Goal: Task Accomplishment & Management: Manage account settings

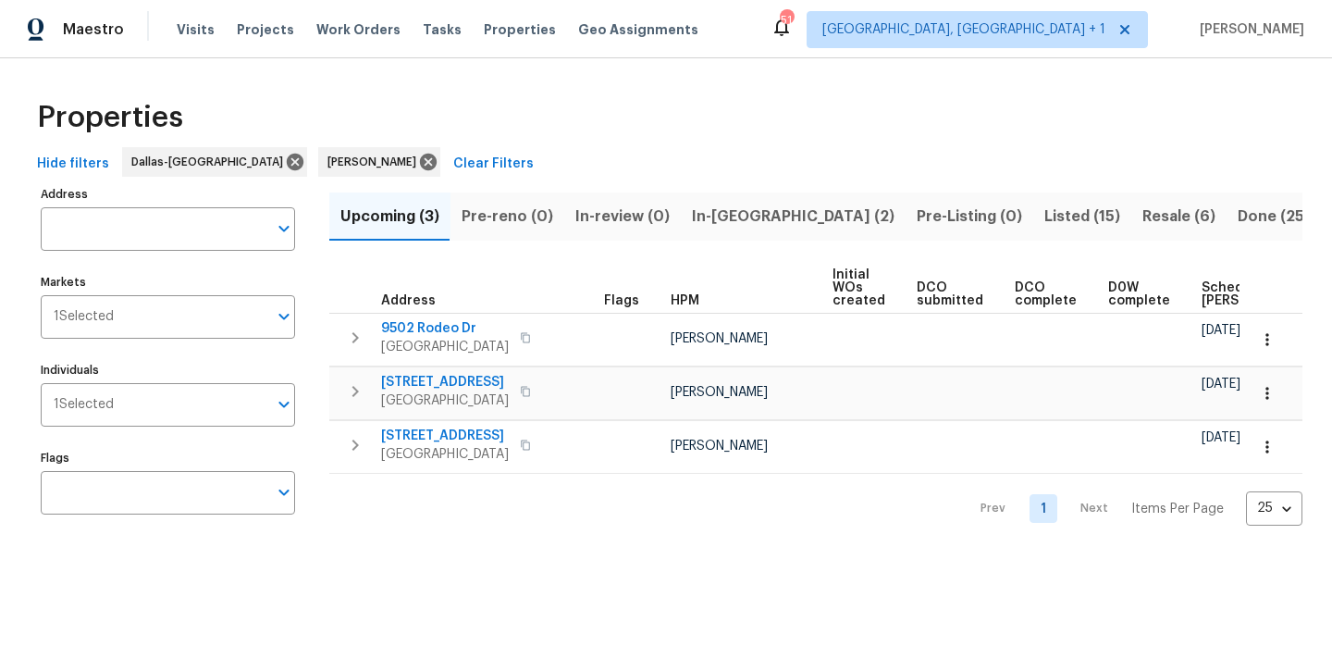
click at [1142, 221] on span "Resale (6)" at bounding box center [1178, 217] width 73 height 26
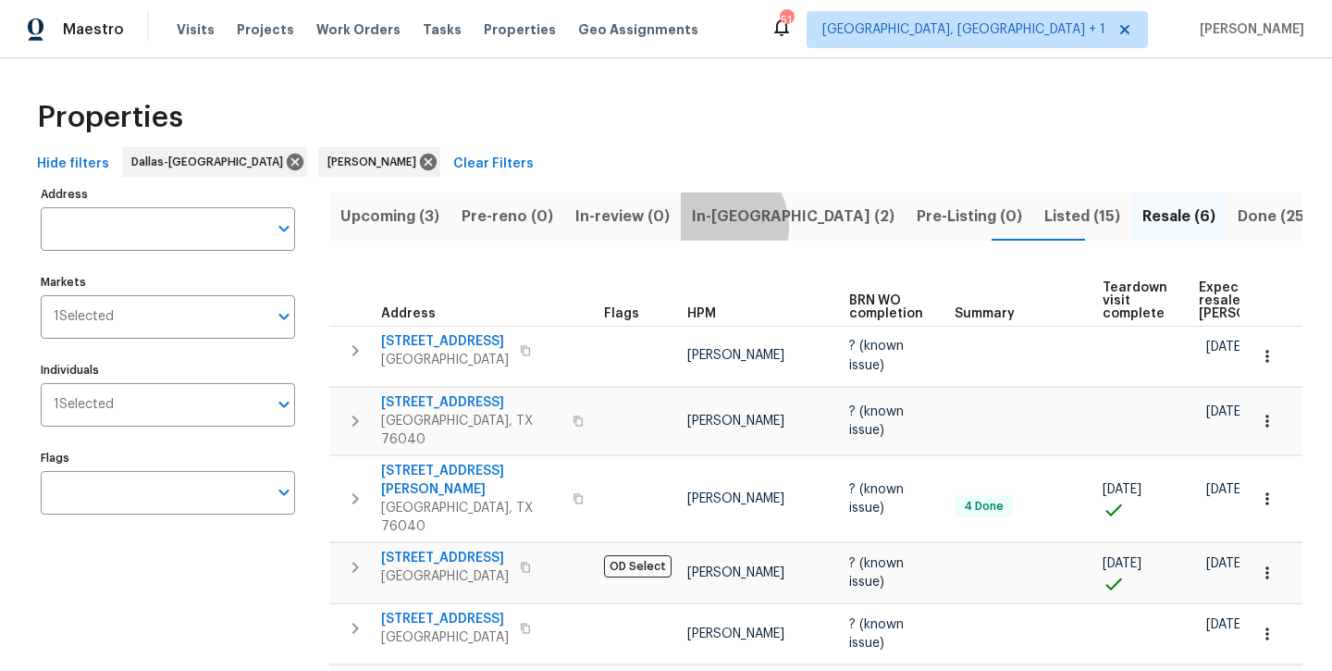
click at [707, 226] on span "In-reno (2)" at bounding box center [793, 217] width 203 height 26
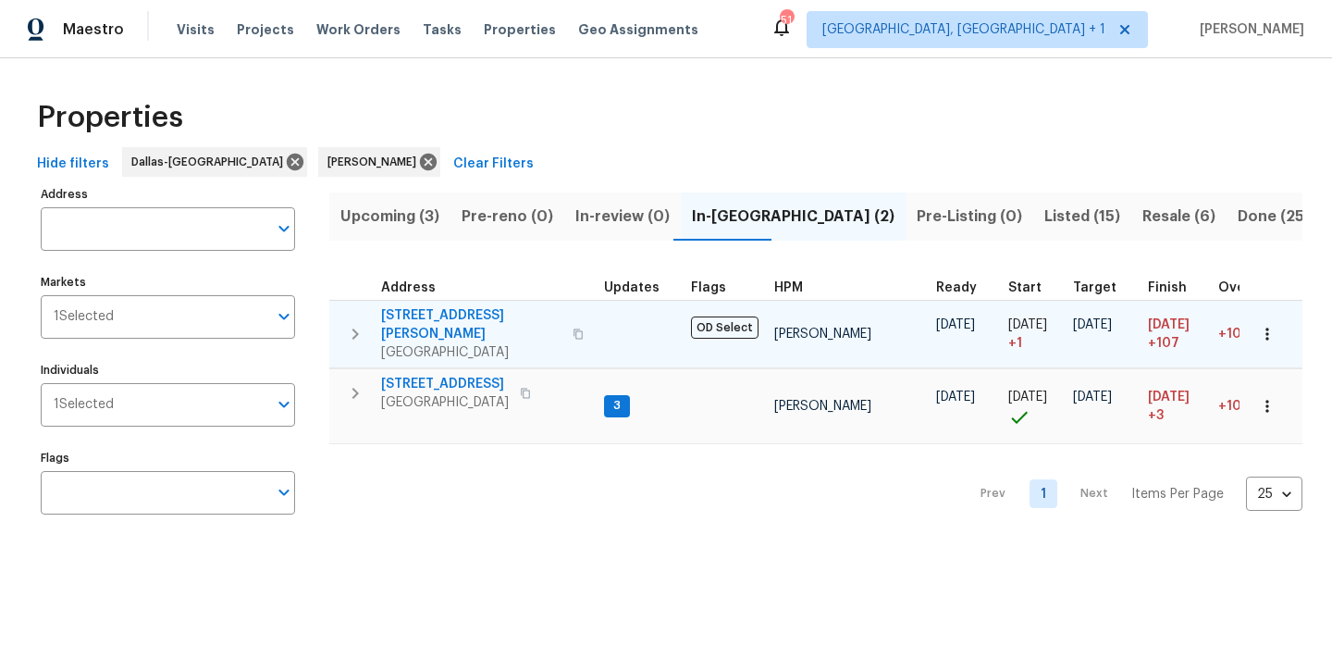
click at [411, 319] on span "[STREET_ADDRESS][PERSON_NAME]" at bounding box center [471, 324] width 180 height 37
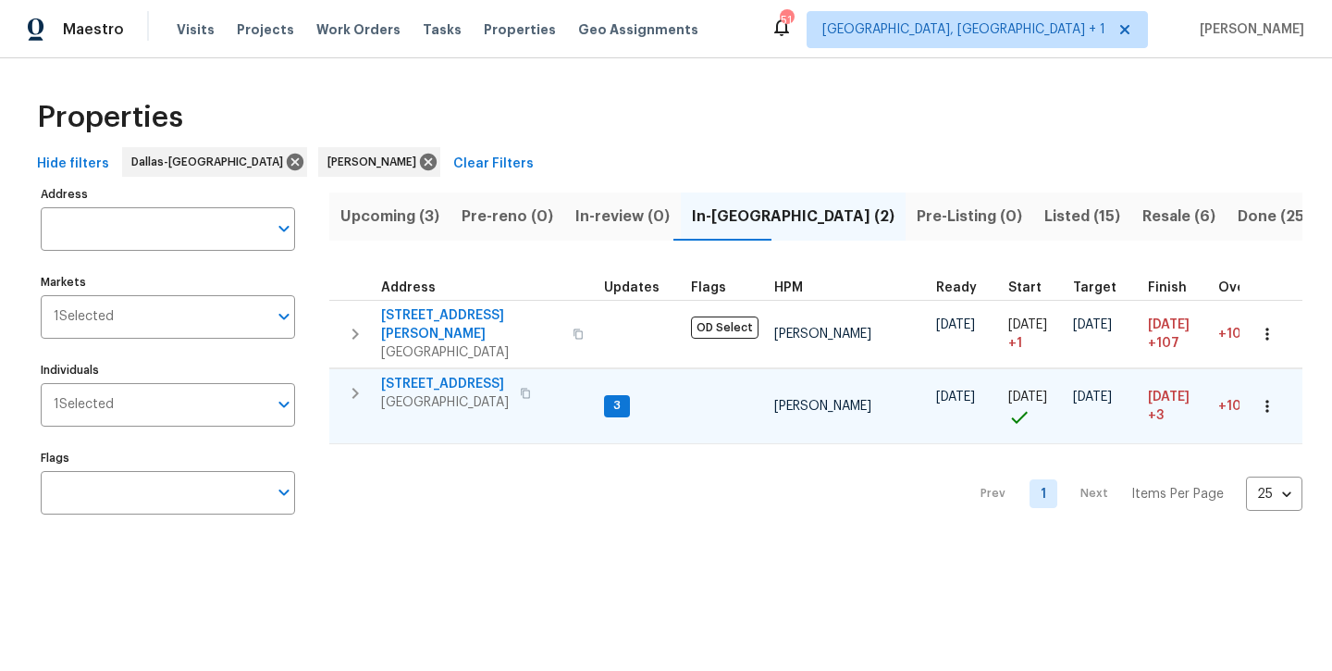
click at [436, 375] on span "[STREET_ADDRESS]" at bounding box center [445, 384] width 128 height 19
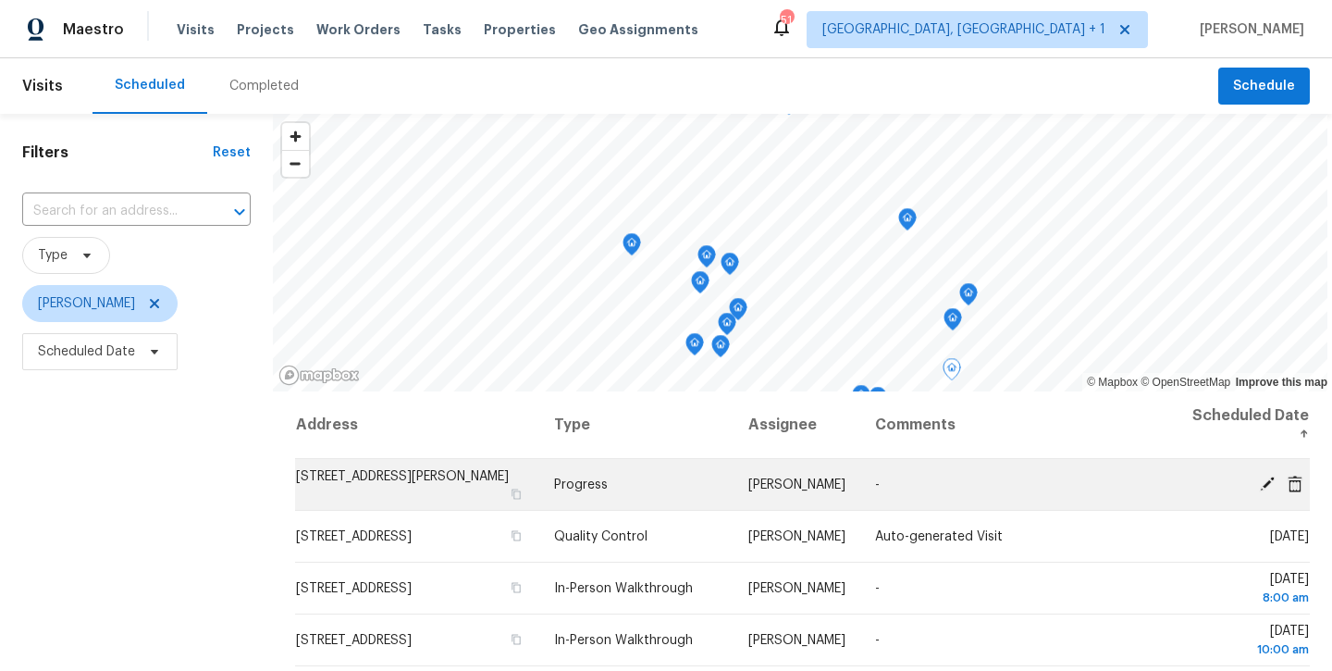
click at [1264, 484] on icon at bounding box center [1267, 482] width 15 height 15
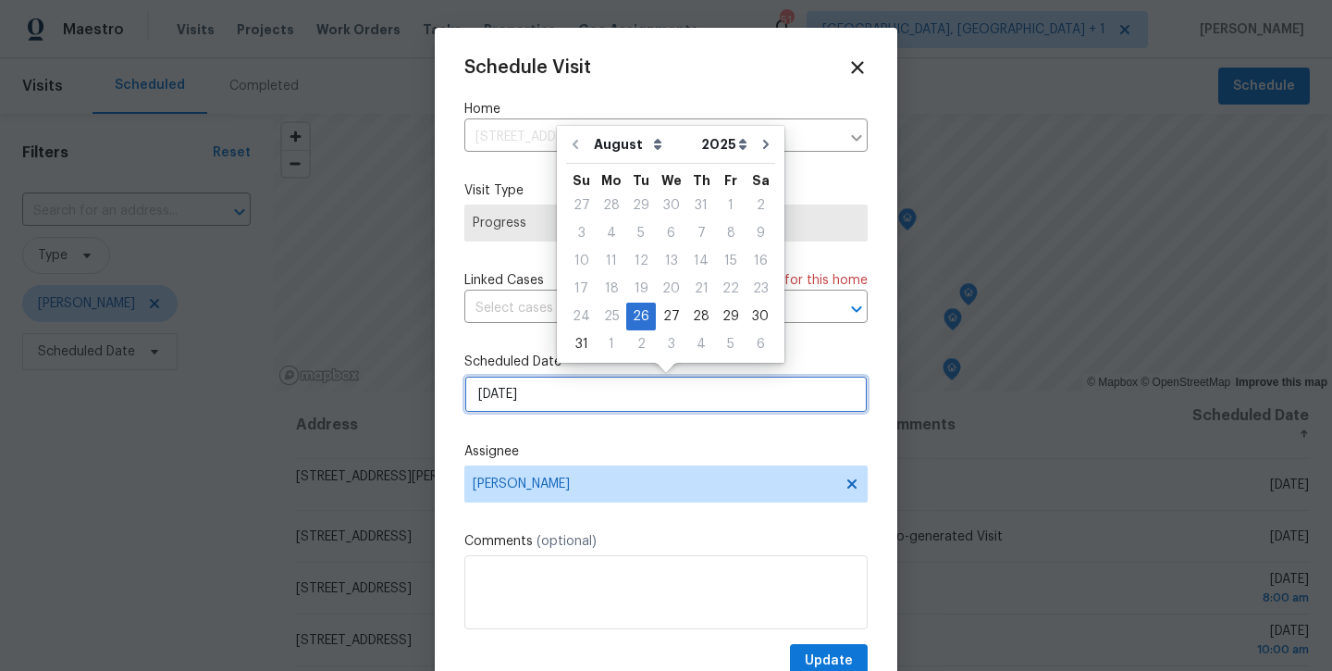
click at [672, 383] on input "8/26/2025" at bounding box center [665, 394] width 403 height 37
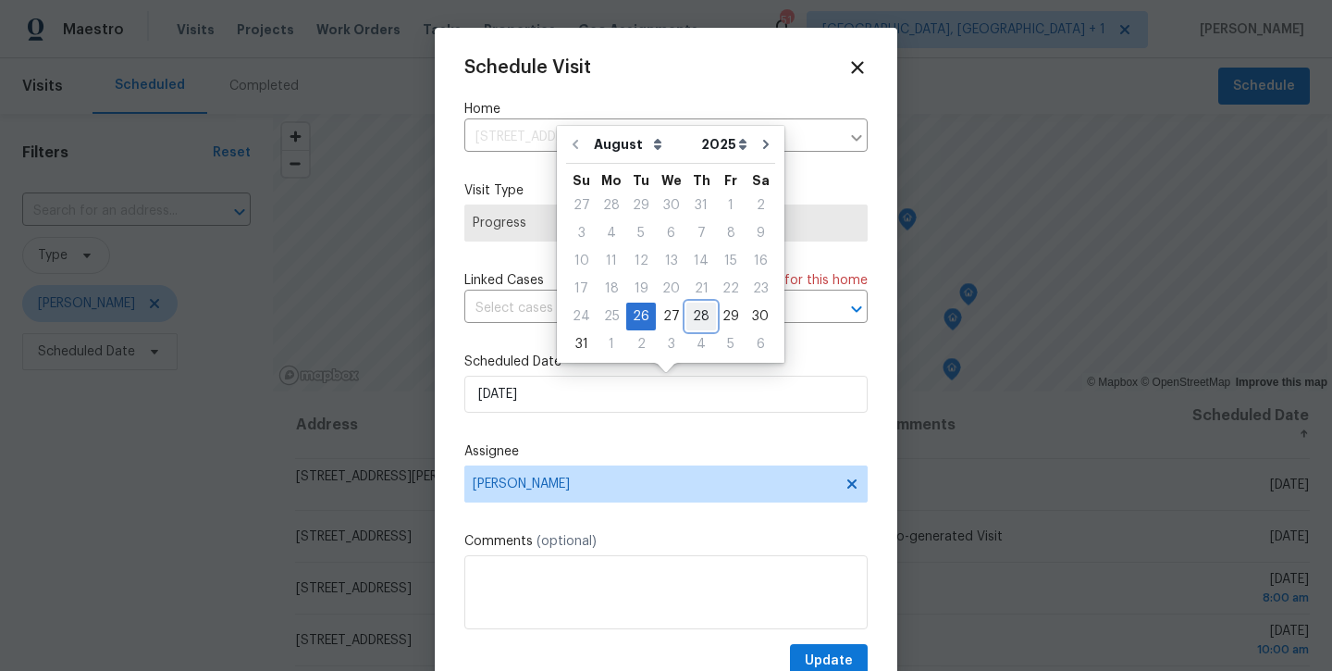
click at [686, 322] on div "28" at bounding box center [701, 316] width 30 height 26
type input "8/28/2025"
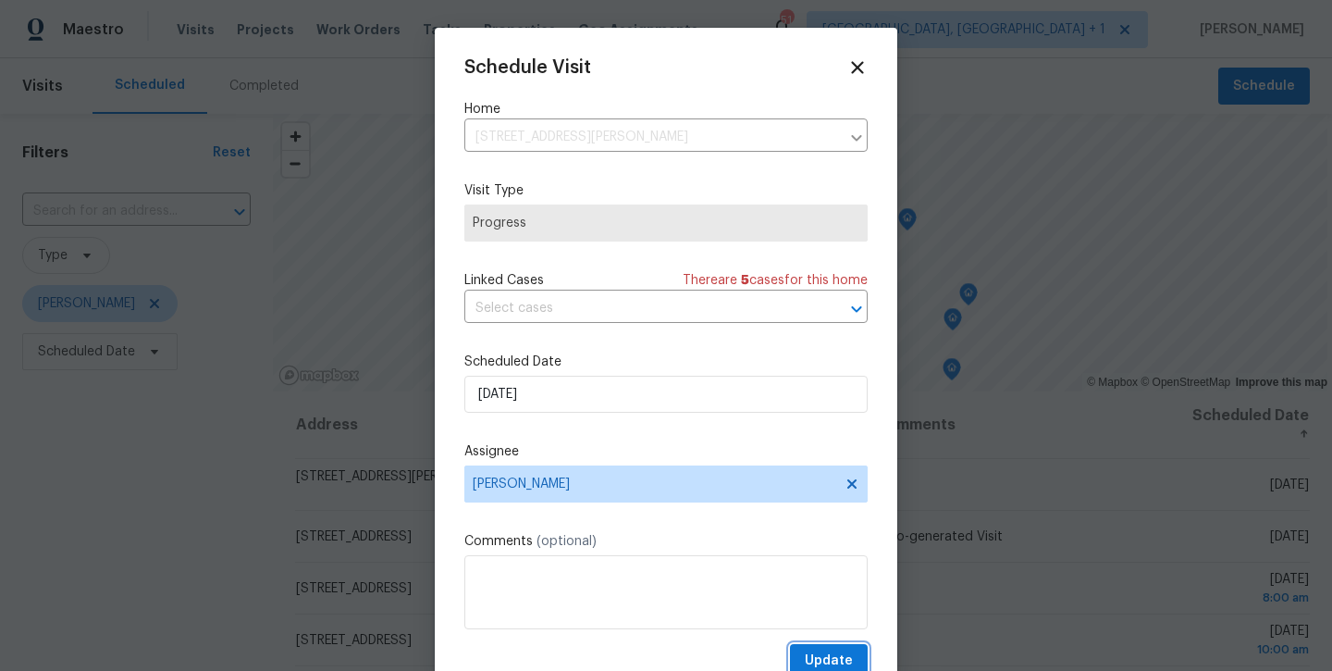
click at [796, 658] on button "Update" at bounding box center [829, 661] width 78 height 34
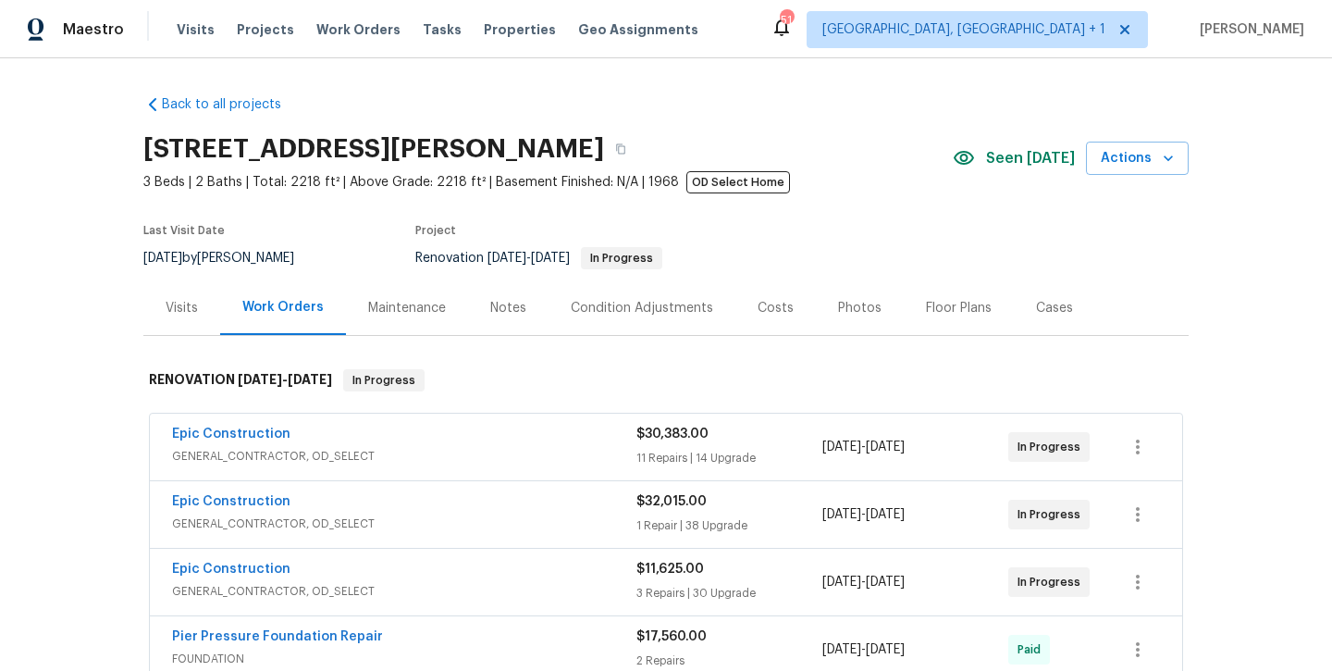
click at [510, 310] on div "Notes" at bounding box center [508, 308] width 36 height 19
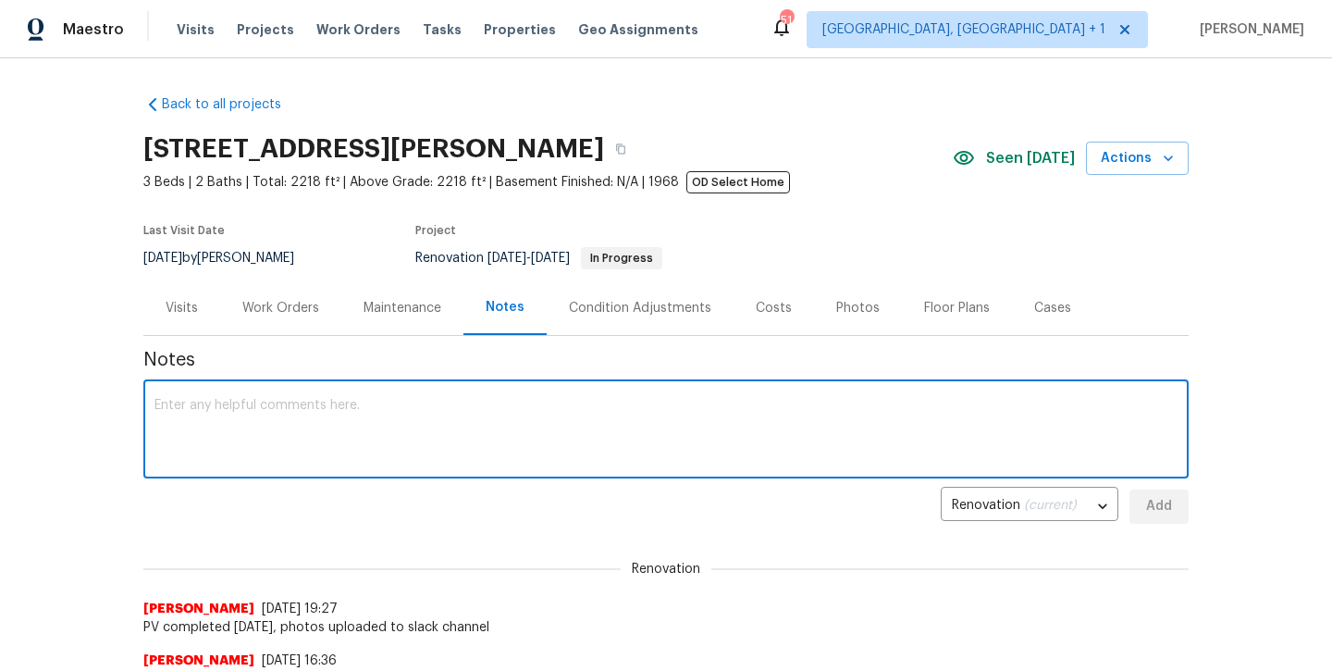
click at [442, 447] on textarea at bounding box center [665, 431] width 1023 height 65
type textarea "PV planned here Thursday.."
click at [1190, 509] on div "Back to all projects 2334 Hill N Dale Dr, Irving, TX 75038 3 Beds | 2 Baths | T…" at bounding box center [666, 364] width 1332 height 612
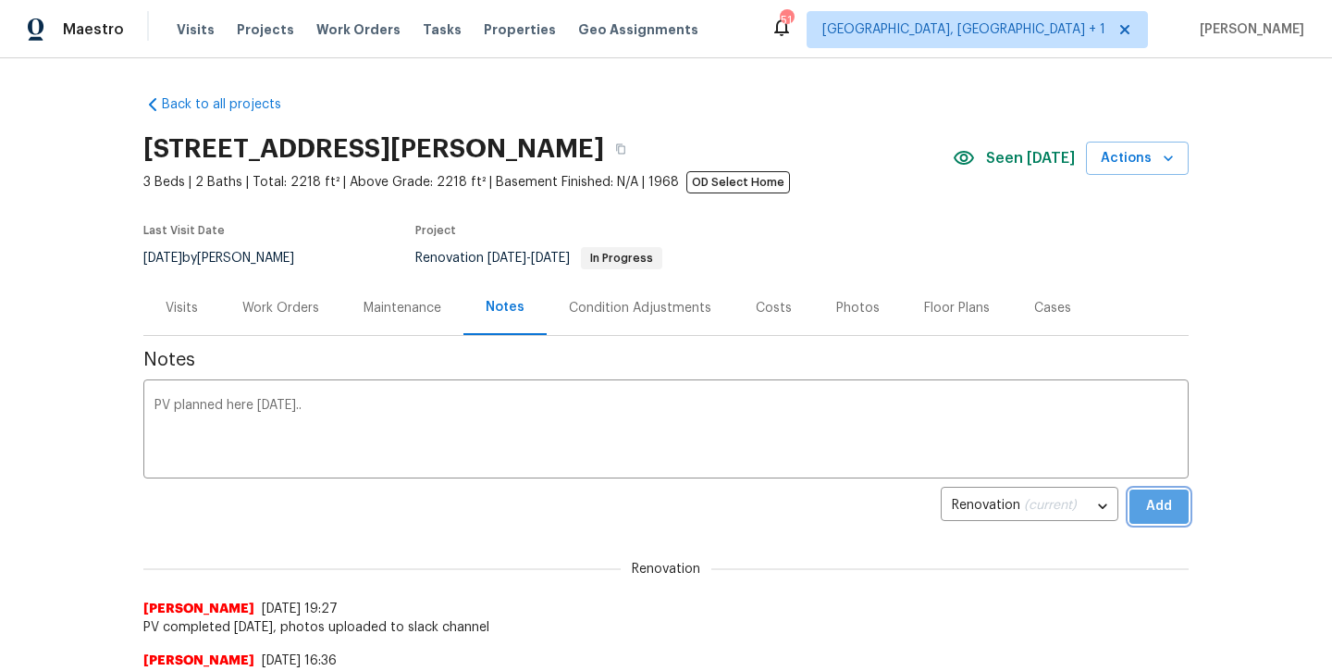
click at [1151, 509] on span "Add" at bounding box center [1159, 506] width 30 height 23
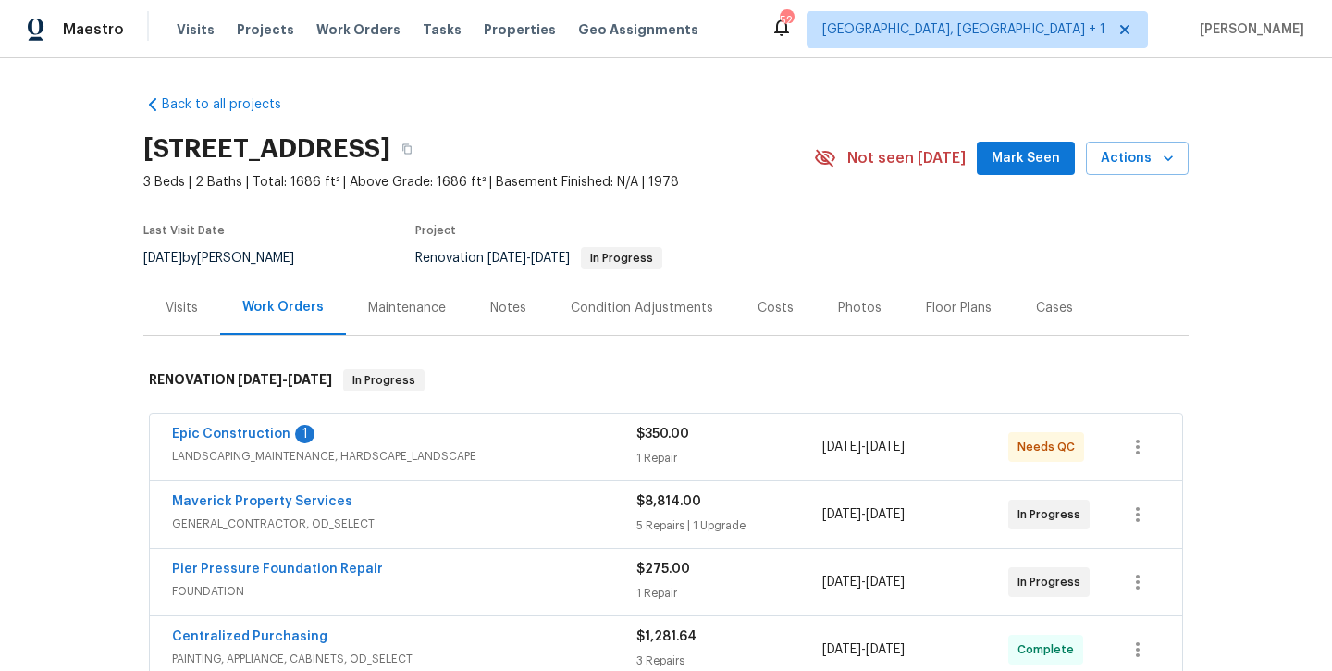
click at [1004, 155] on span "Mark Seen" at bounding box center [1026, 158] width 68 height 23
click at [483, 315] on div "Notes" at bounding box center [508, 307] width 80 height 55
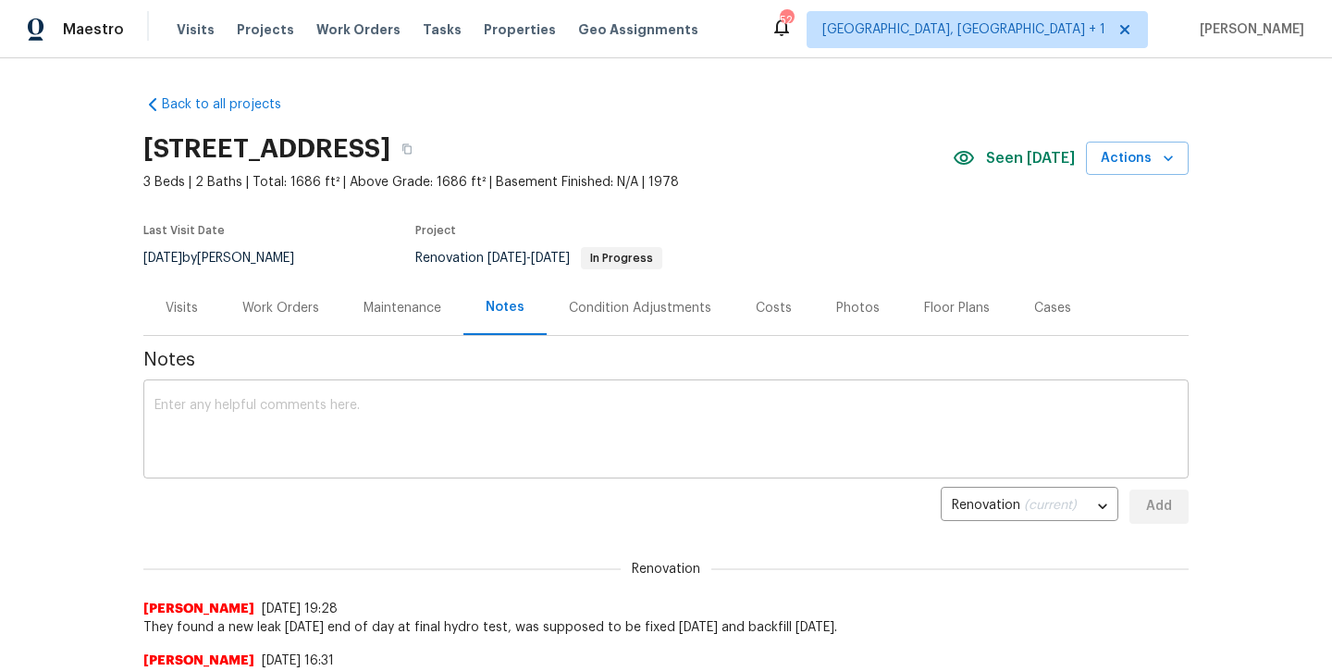
click at [394, 440] on textarea at bounding box center [665, 431] width 1023 height 65
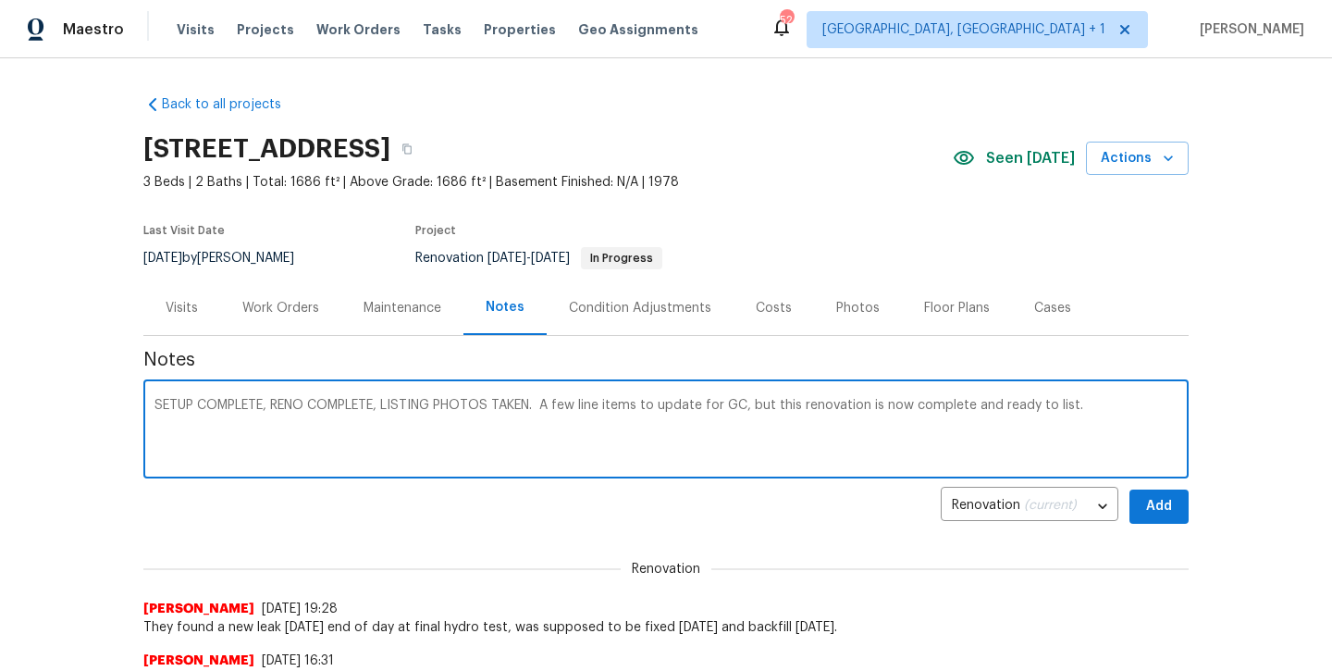
type textarea "SETUP COMPLETE, RENO COMPLETE, LISTING PHOTOS TAKEN. A few line items to update…"
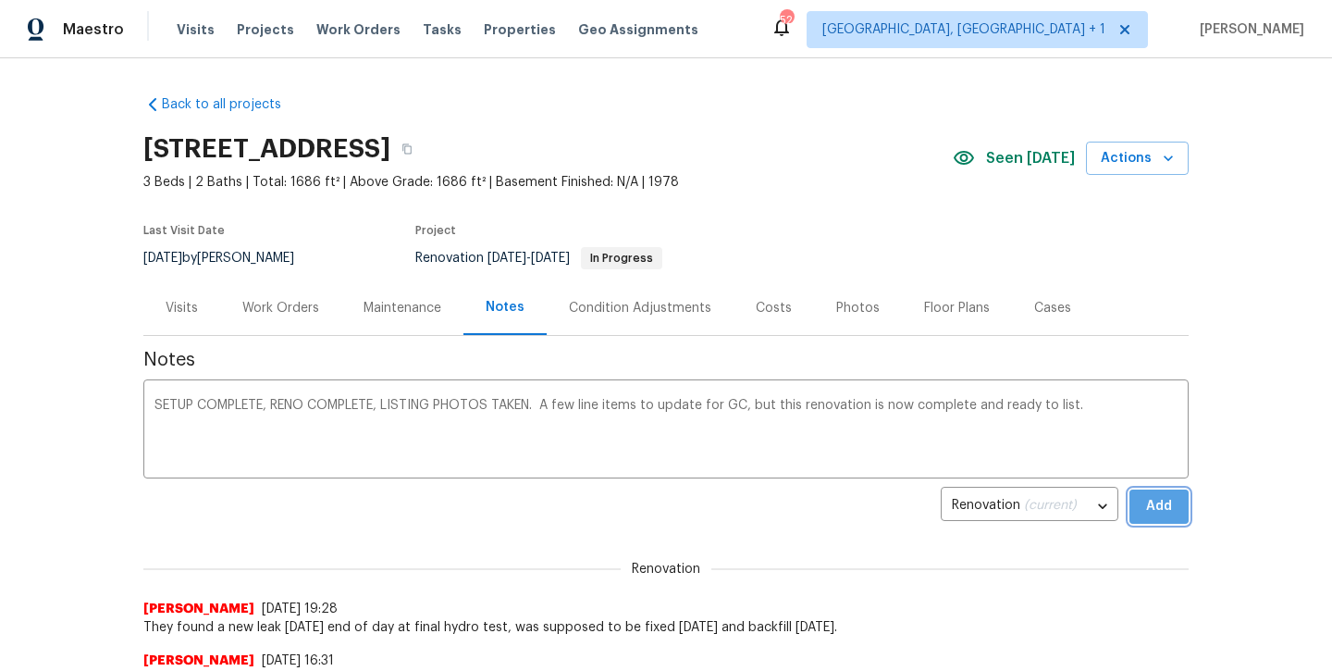
click at [1136, 513] on button "Add" at bounding box center [1158, 506] width 59 height 34
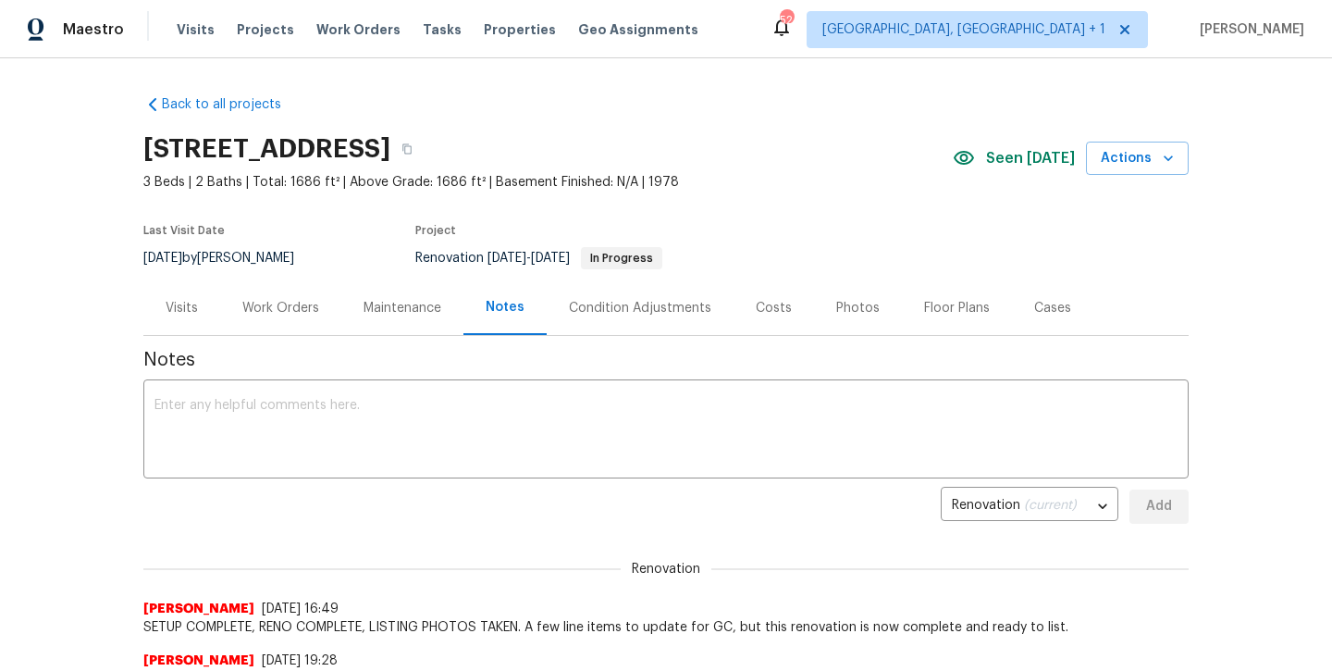
click at [684, 1] on div "Maestro Visits Projects Work Orders Tasks Properties Geo Assignments 52 Albuque…" at bounding box center [666, 29] width 1332 height 58
click at [554, 392] on div "x ​" at bounding box center [665, 431] width 1045 height 94
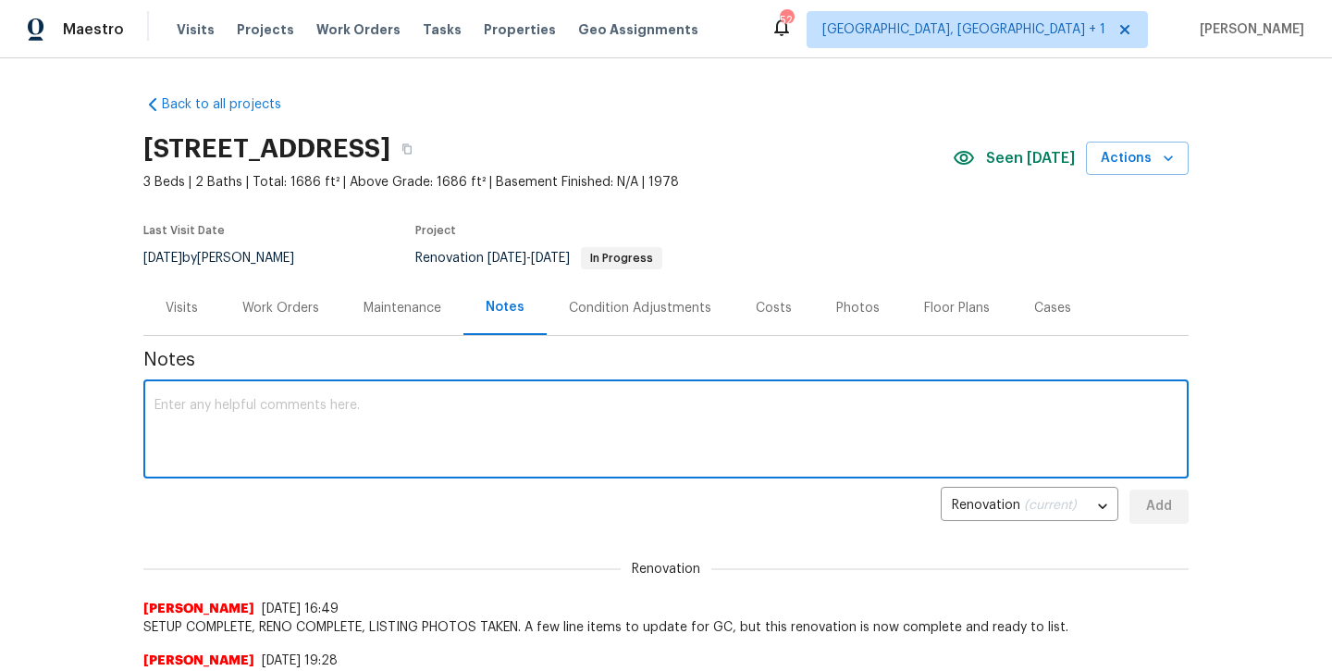
paste textarea "Debris- All interior/exterior debris, and personal items have been removed. (Do…"
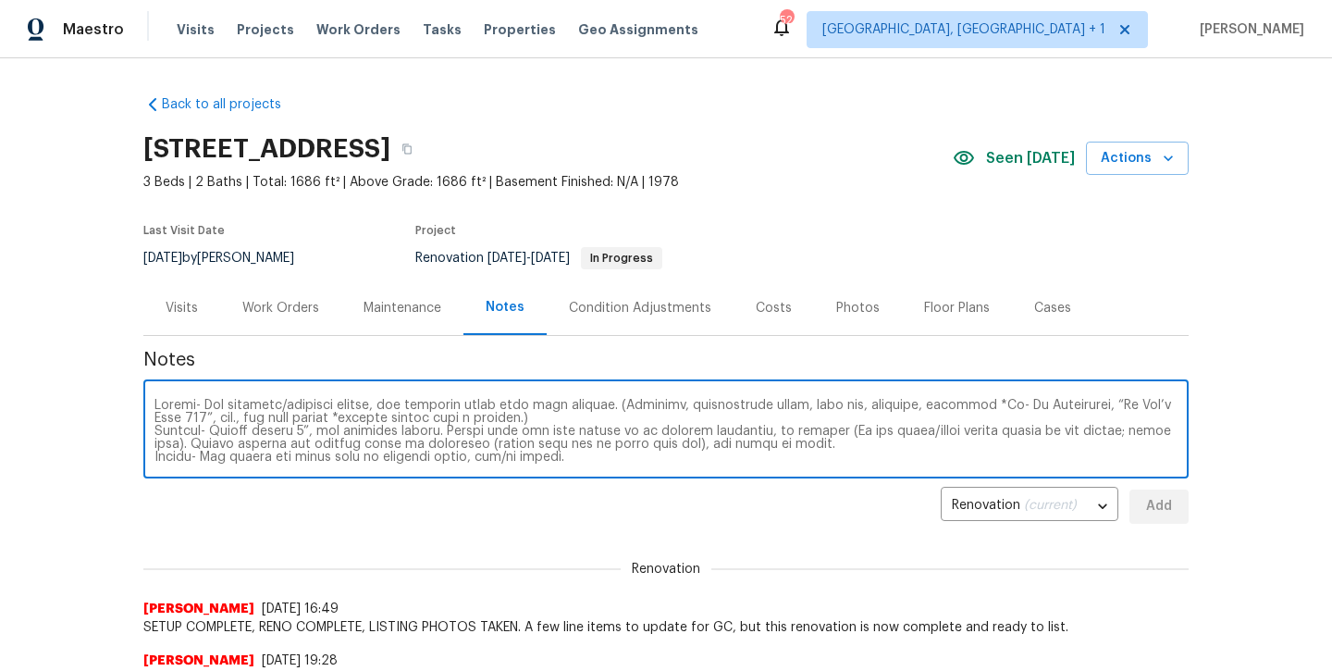
scroll to position [142, 0]
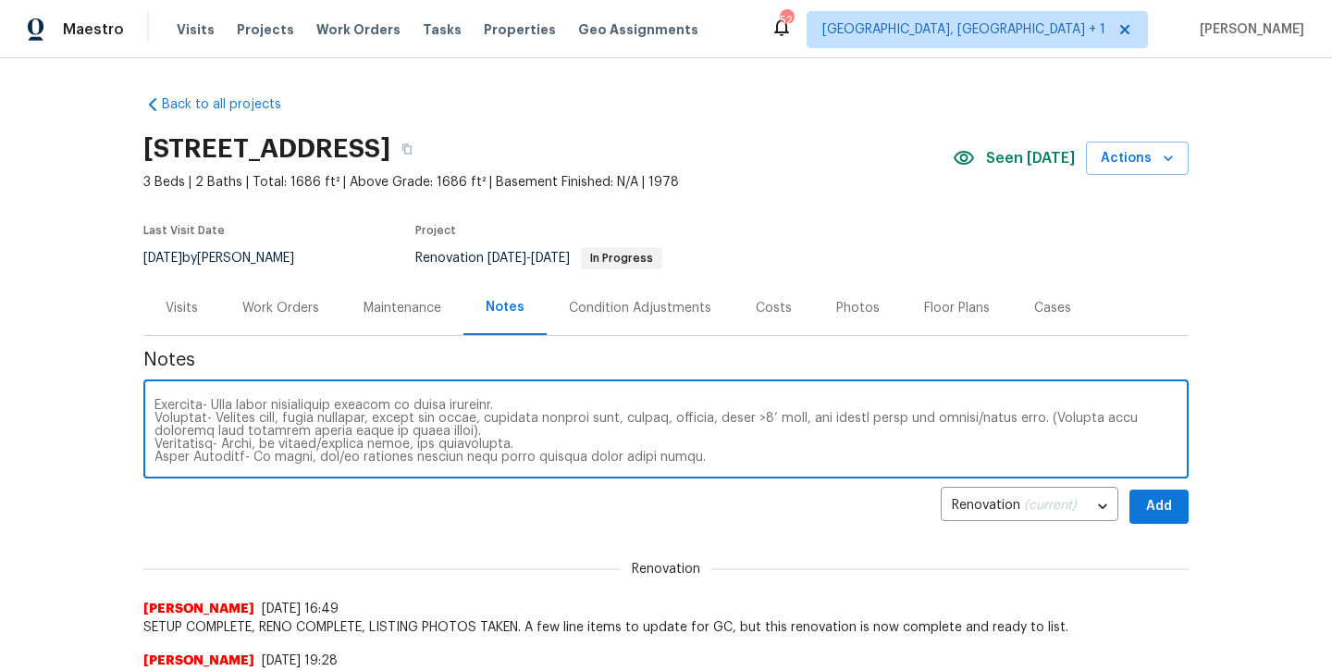
type textarea "Debris- All interior/exterior debris, and personal items have been removed. (Do…"
click at [1175, 508] on button "Add" at bounding box center [1158, 506] width 59 height 34
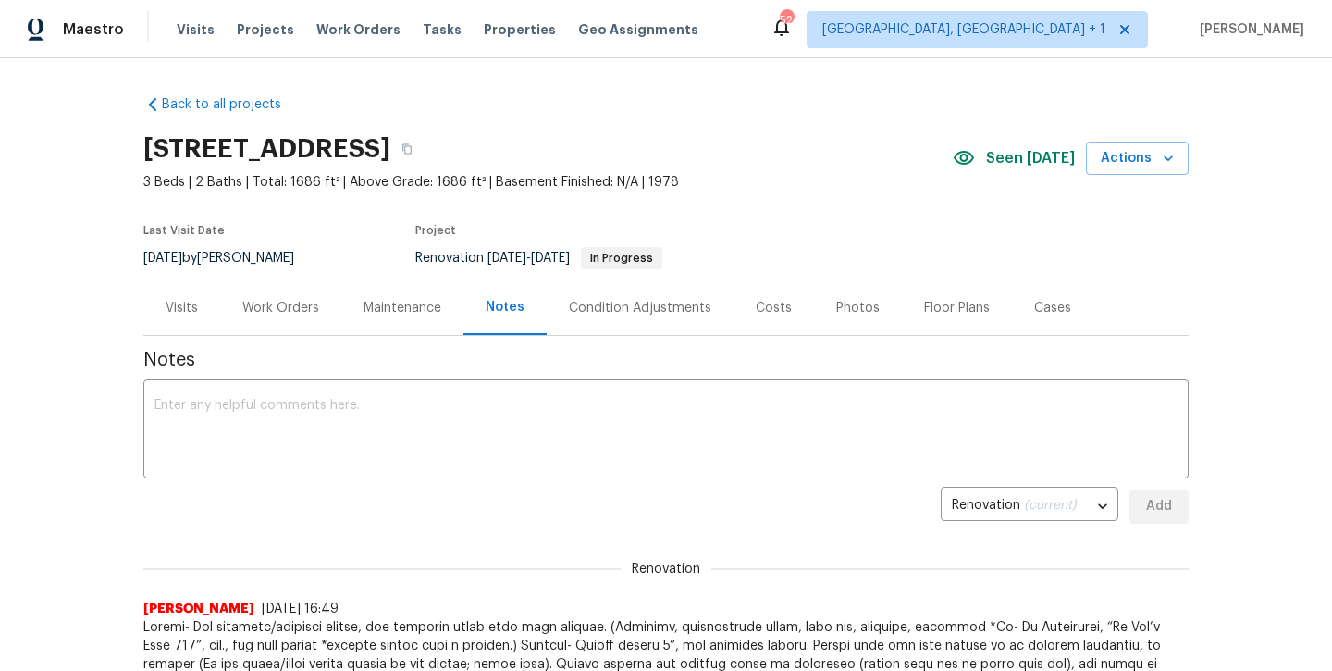
scroll to position [0, 0]
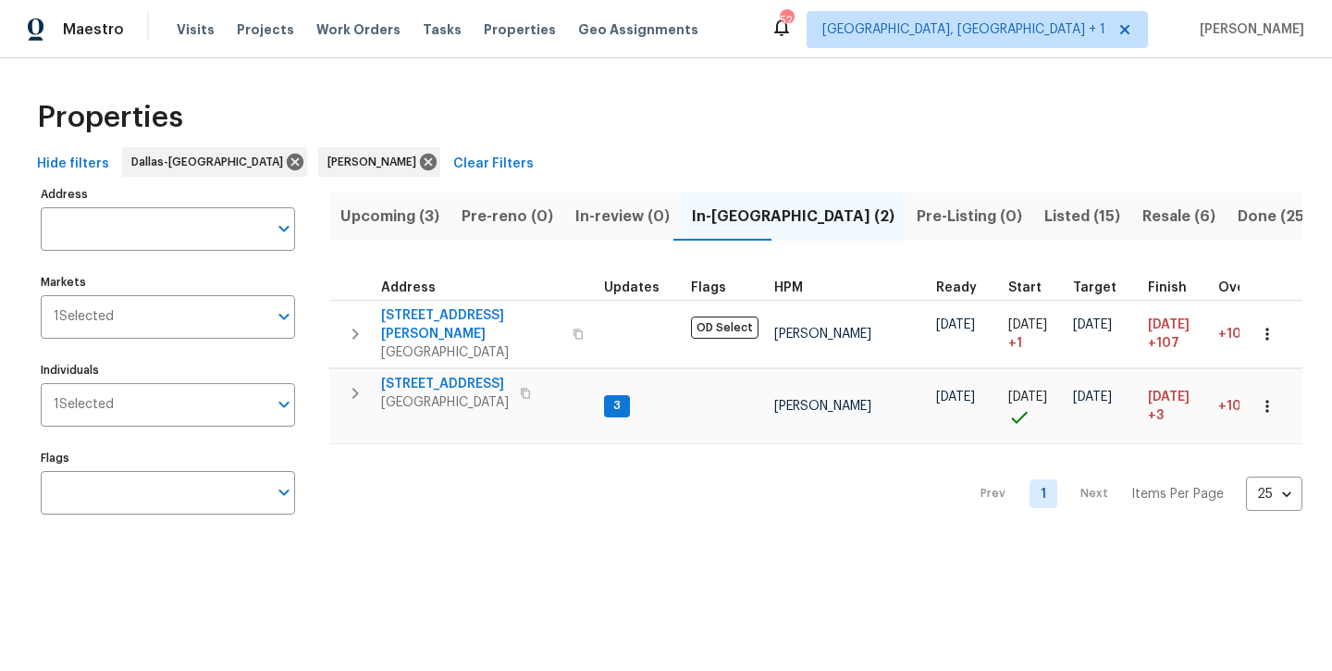
click at [1044, 223] on span "Listed (15)" at bounding box center [1082, 217] width 76 height 26
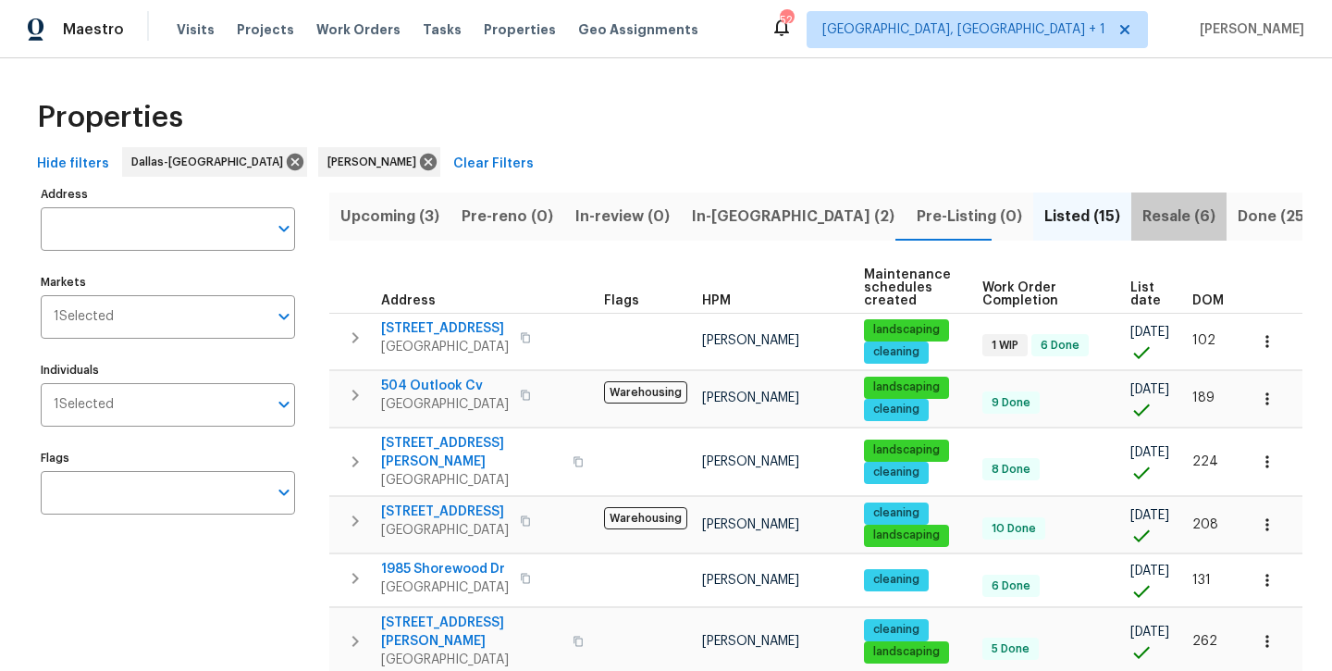
click at [1142, 226] on span "Resale (6)" at bounding box center [1178, 217] width 73 height 26
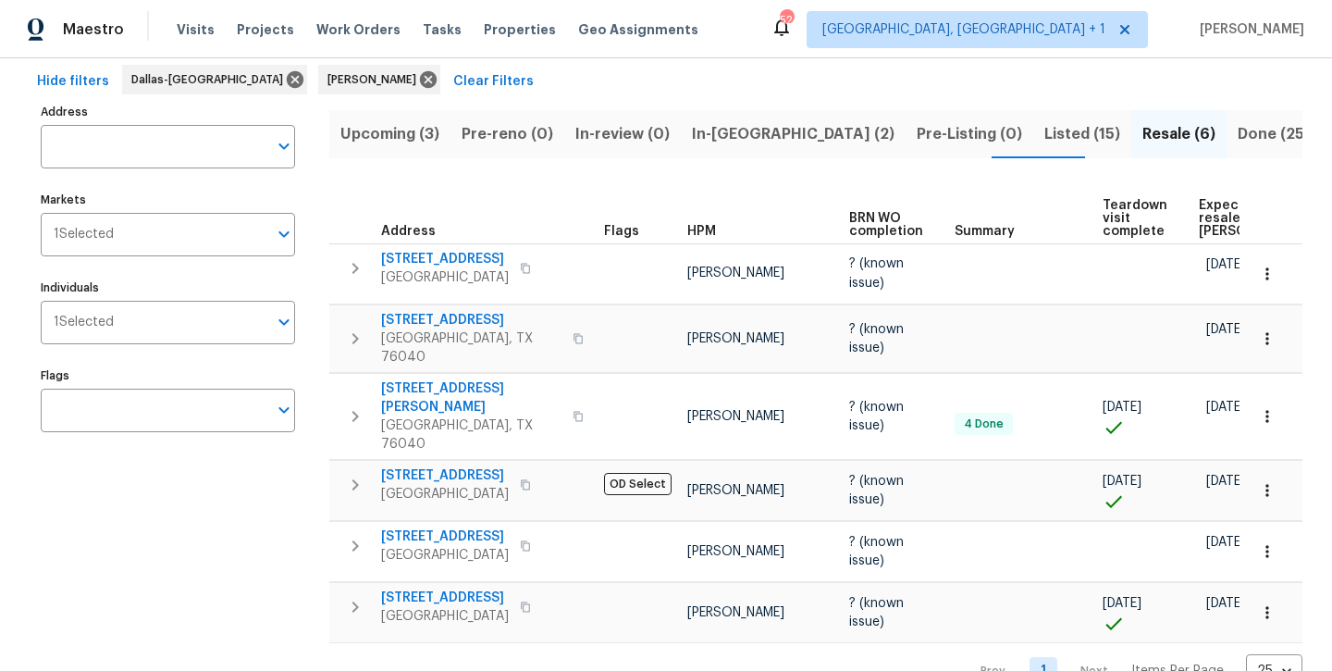
click at [1044, 133] on span "Listed (15)" at bounding box center [1082, 134] width 76 height 26
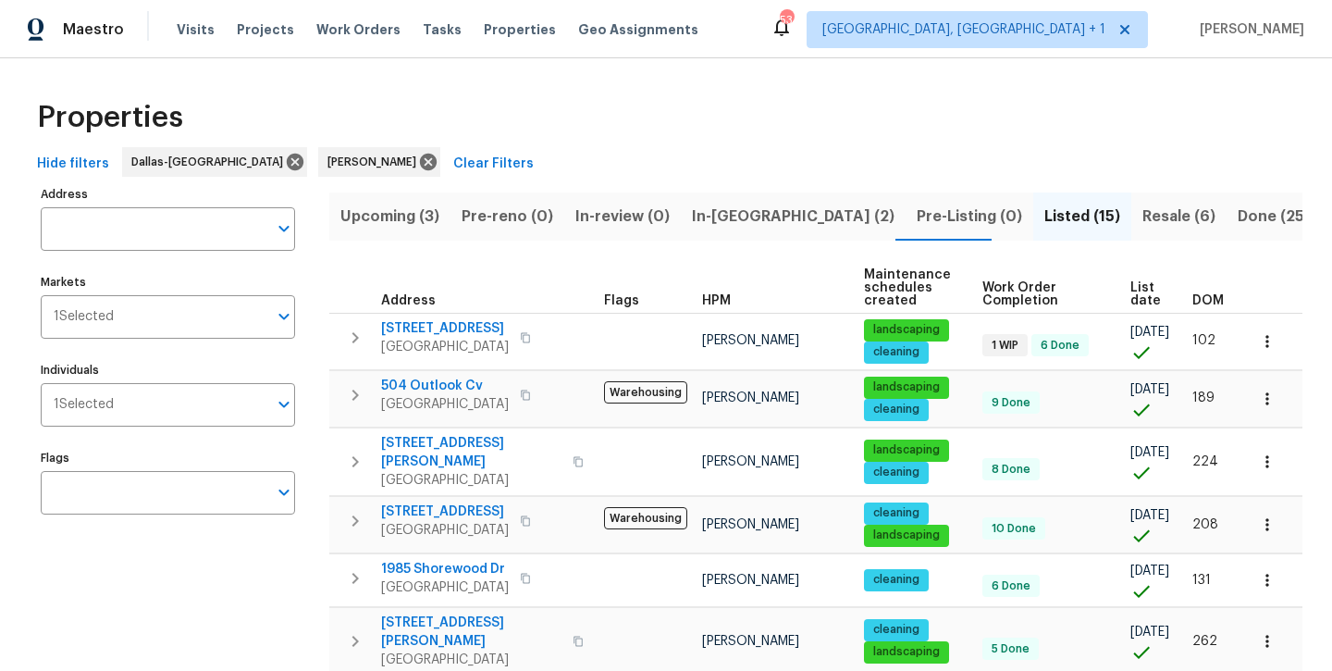
click at [692, 226] on span "In-[GEOGRAPHIC_DATA] (2)" at bounding box center [793, 217] width 203 height 26
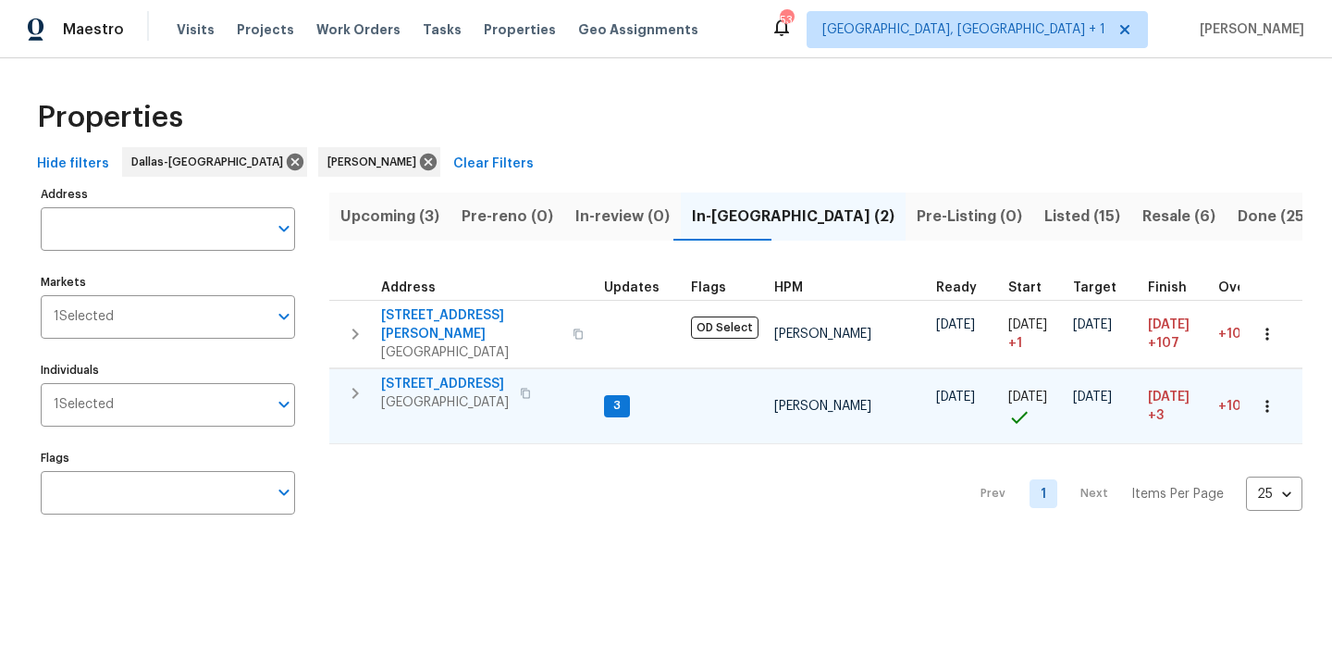
click at [419, 375] on span "[STREET_ADDRESS]" at bounding box center [445, 384] width 128 height 19
click at [461, 375] on span "[STREET_ADDRESS]" at bounding box center [445, 384] width 128 height 19
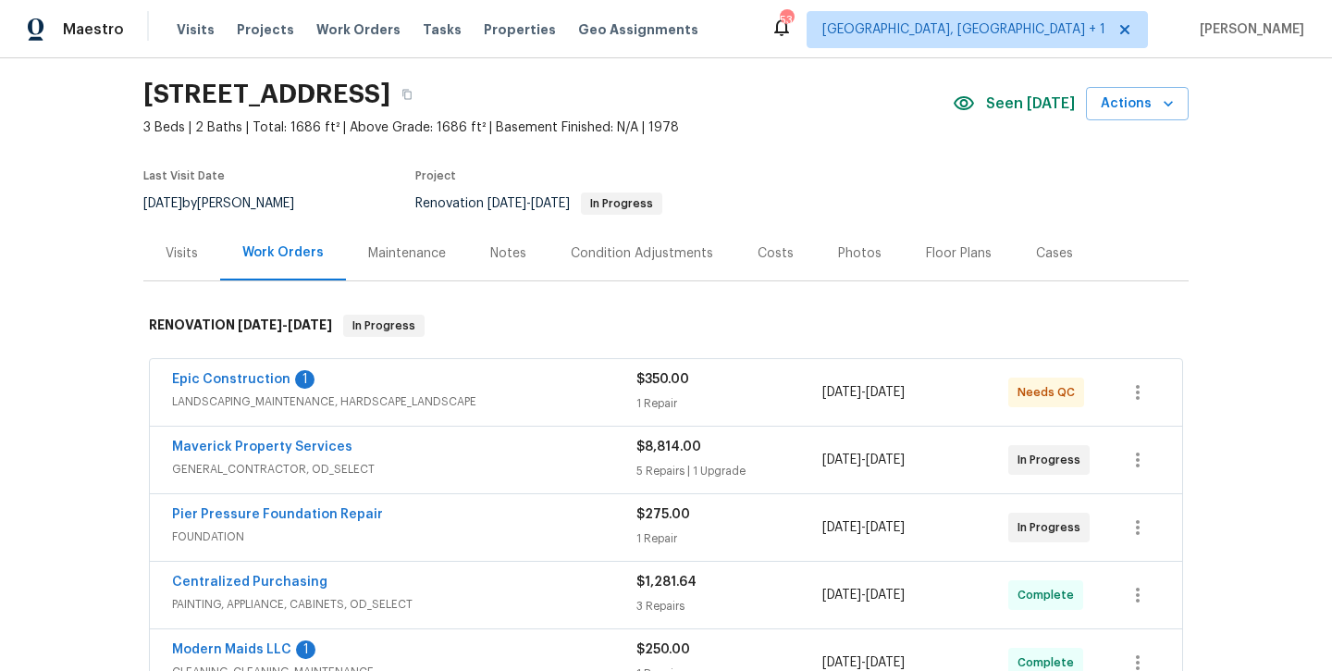
scroll to position [98, 0]
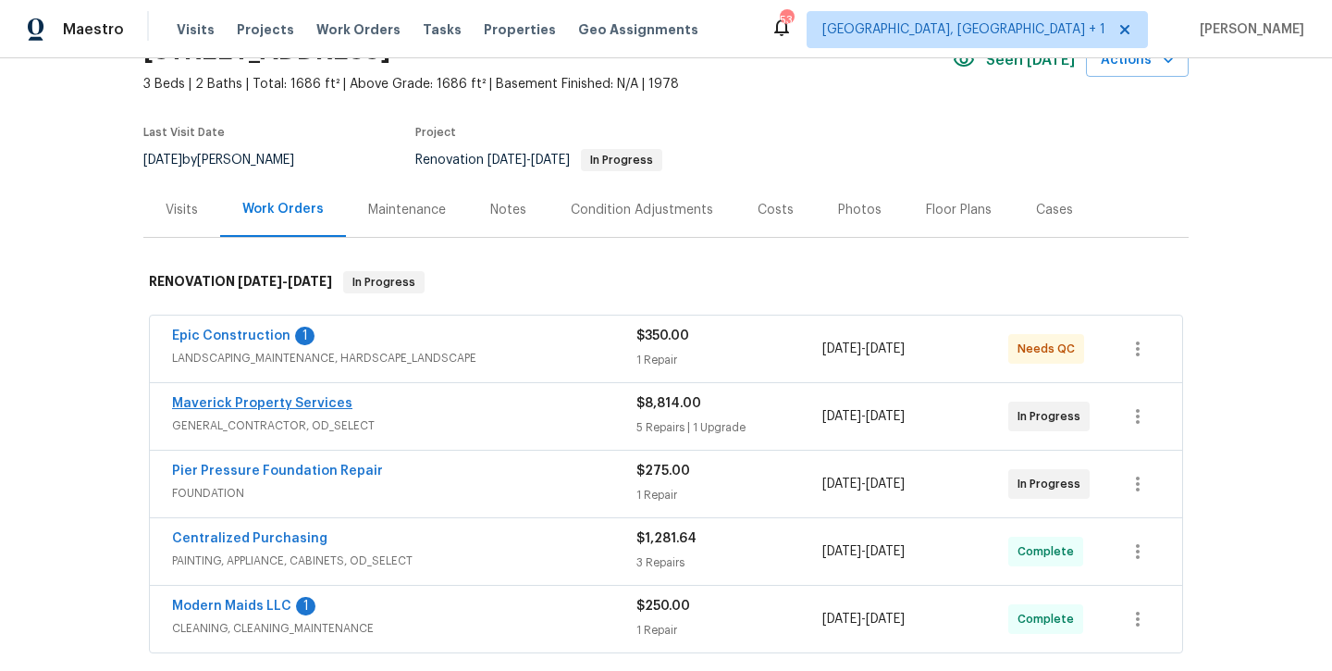
click at [234, 400] on link "Maverick Property Services" at bounding box center [262, 403] width 180 height 13
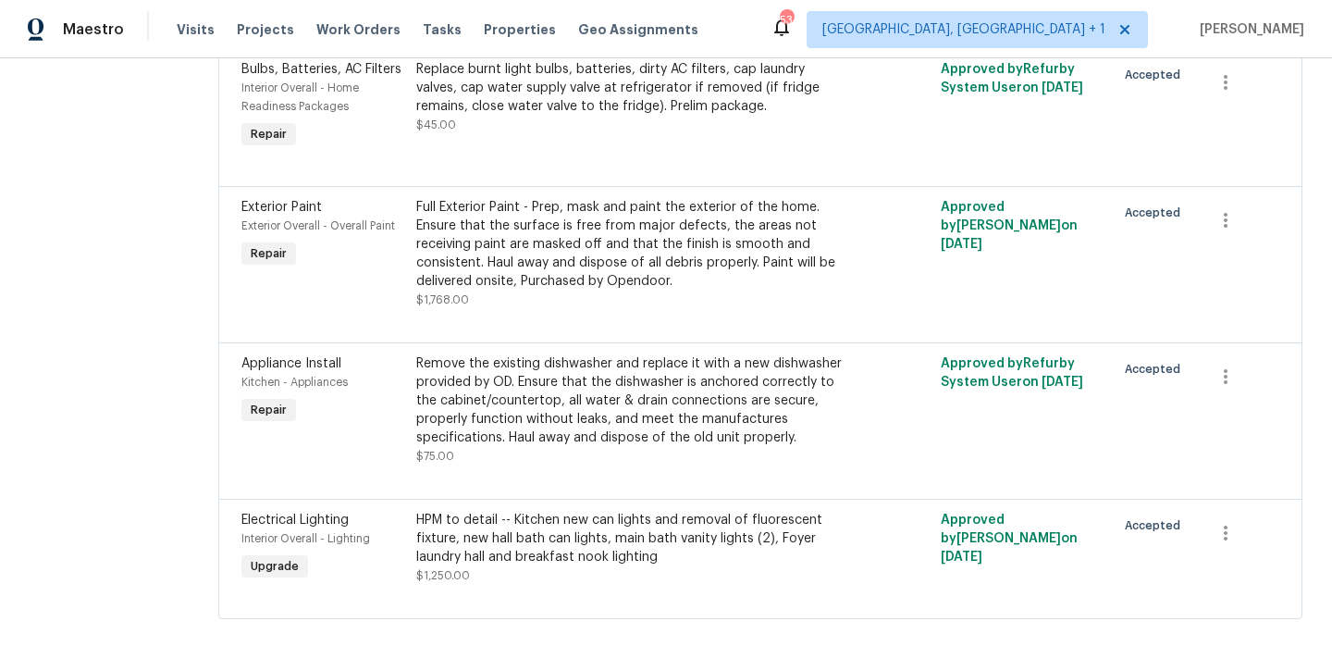
scroll to position [786, 0]
click at [635, 241] on div "Full Exterior Paint - Prep, mask and paint the exterior of the home. Ensure tha…" at bounding box center [629, 244] width 426 height 93
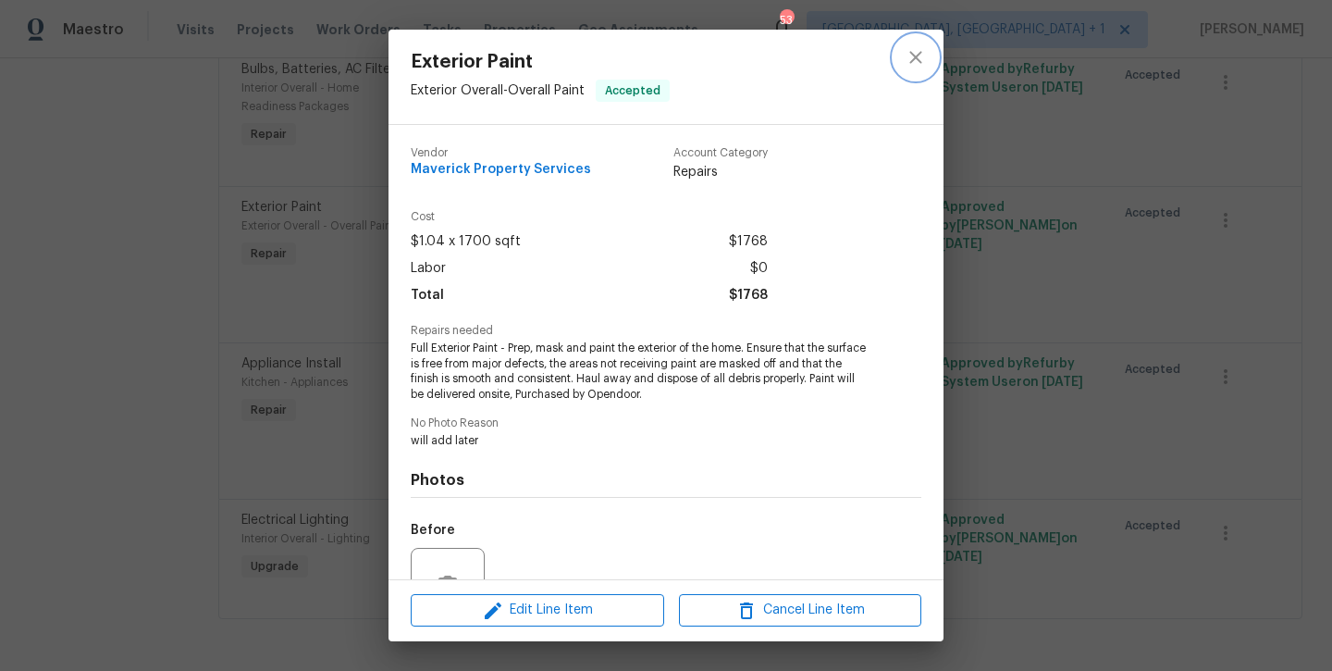
click at [920, 60] on icon "close" at bounding box center [916, 57] width 22 height 22
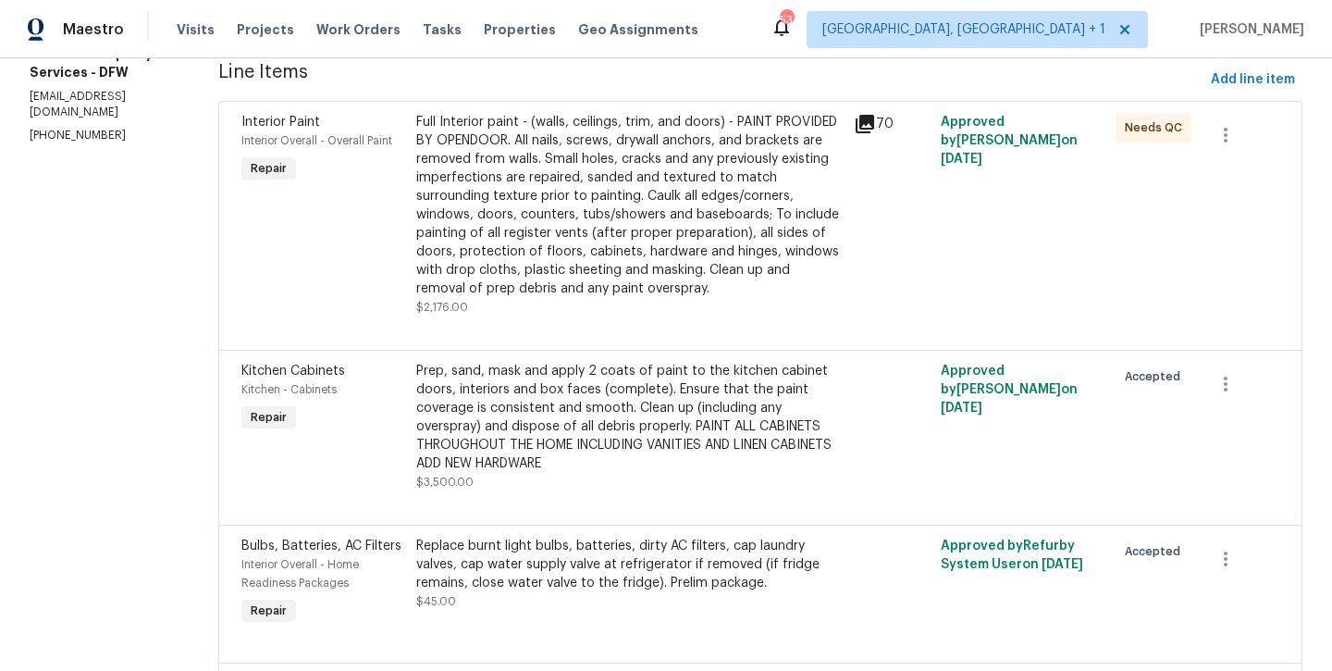
scroll to position [250, 0]
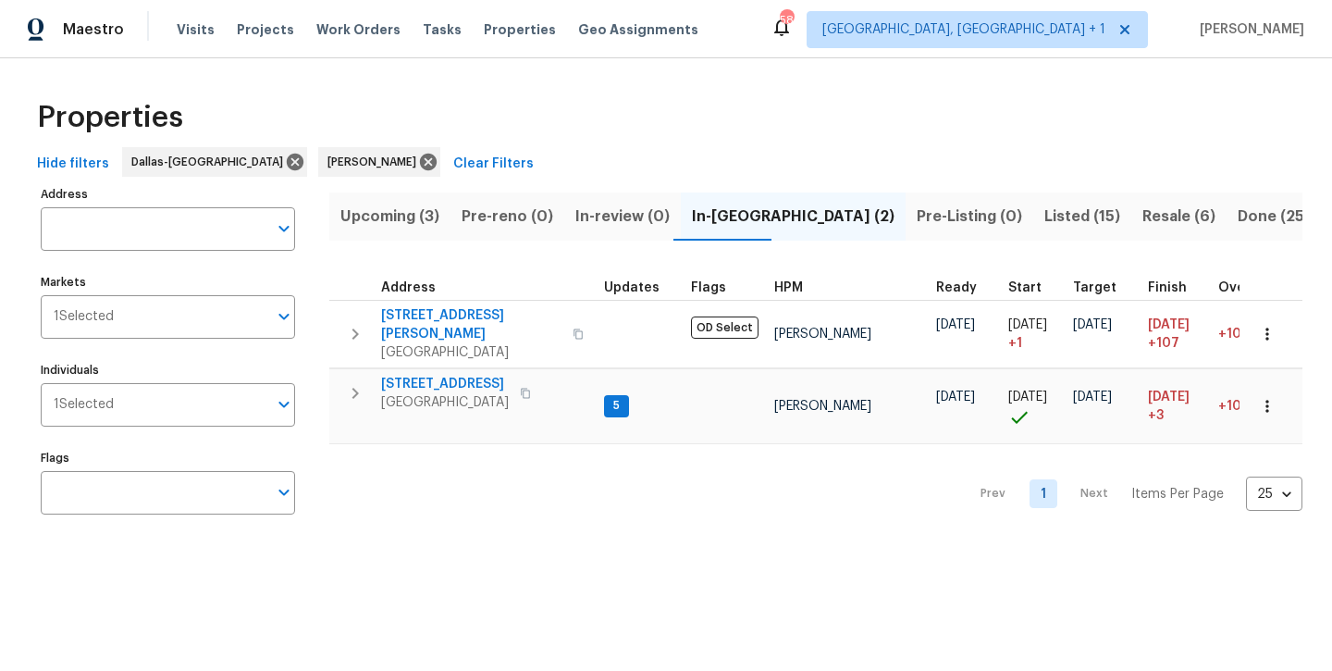
click at [376, 215] on span "Upcoming (3)" at bounding box center [389, 217] width 99 height 26
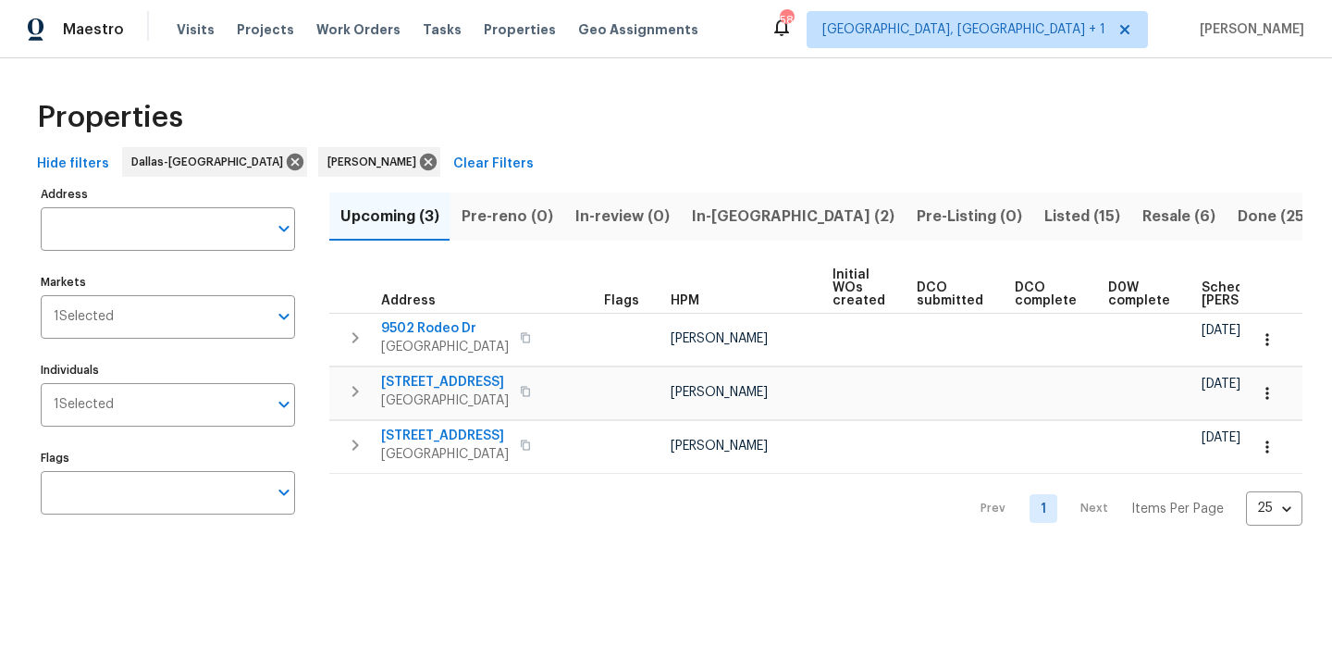
click at [1044, 217] on span "Listed (15)" at bounding box center [1082, 217] width 76 height 26
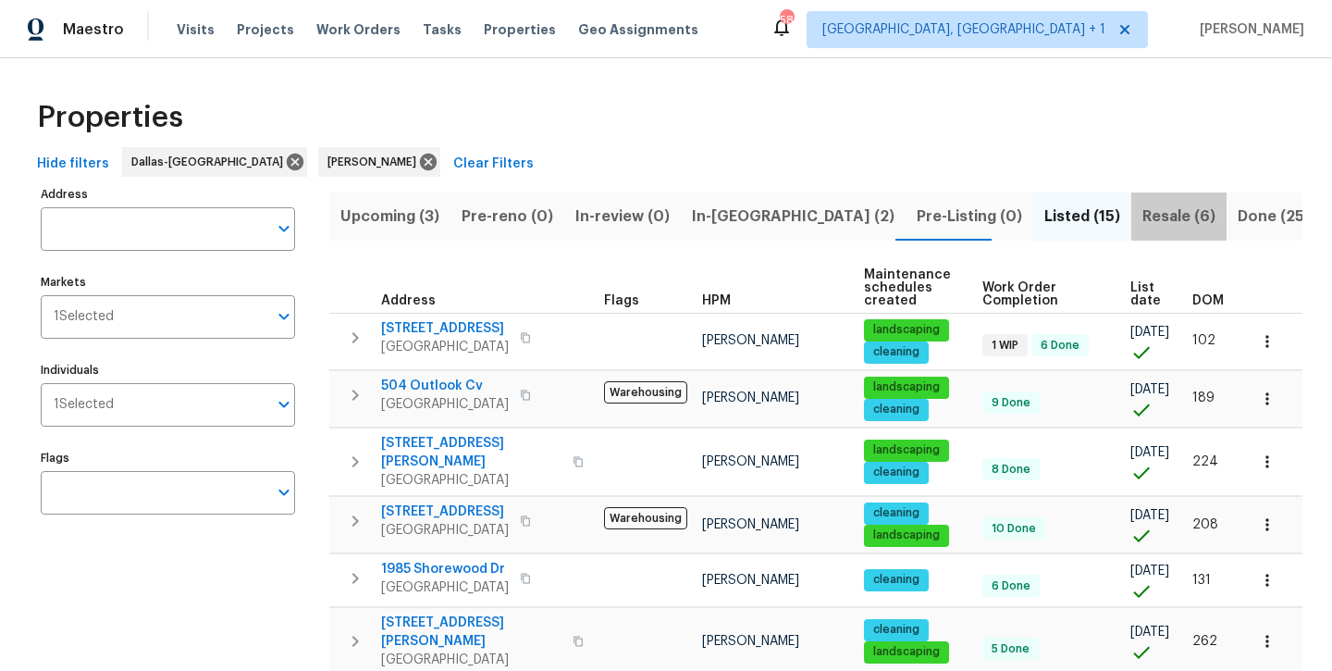
click at [1142, 209] on span "Resale (6)" at bounding box center [1178, 217] width 73 height 26
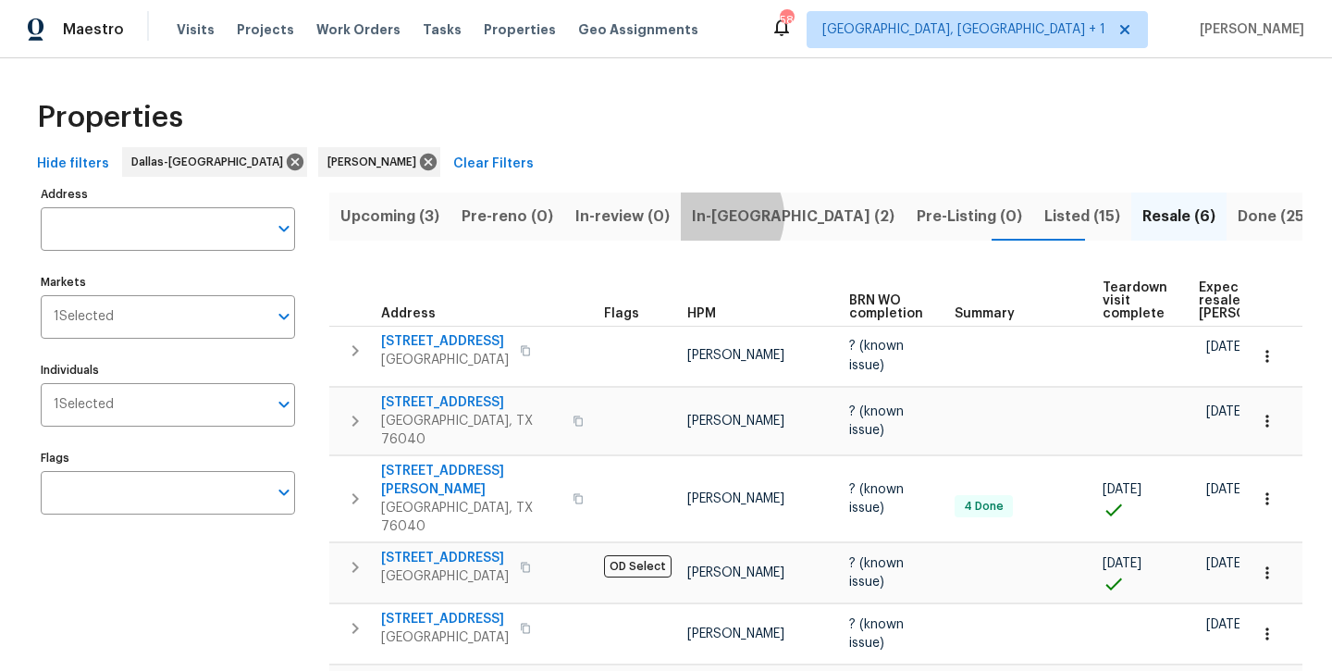
click at [710, 216] on span "In-[GEOGRAPHIC_DATA] (2)" at bounding box center [793, 217] width 203 height 26
